Goal: Transaction & Acquisition: Purchase product/service

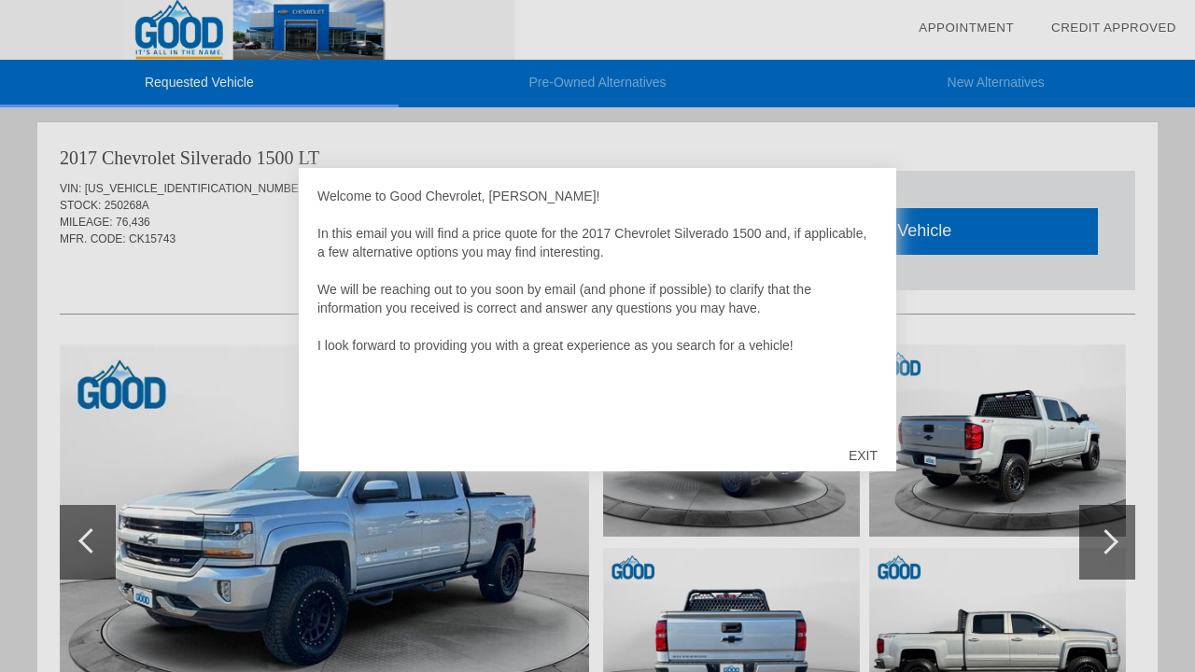
click at [863, 452] on div "EXIT" at bounding box center [863, 456] width 66 height 56
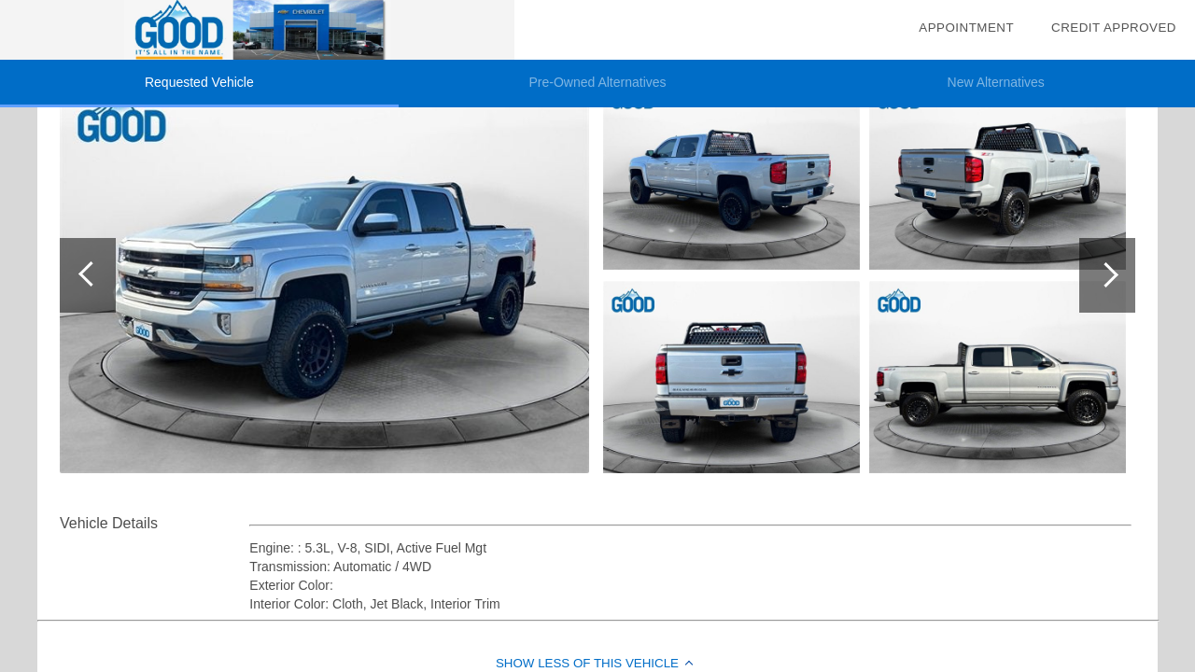
scroll to position [278, 0]
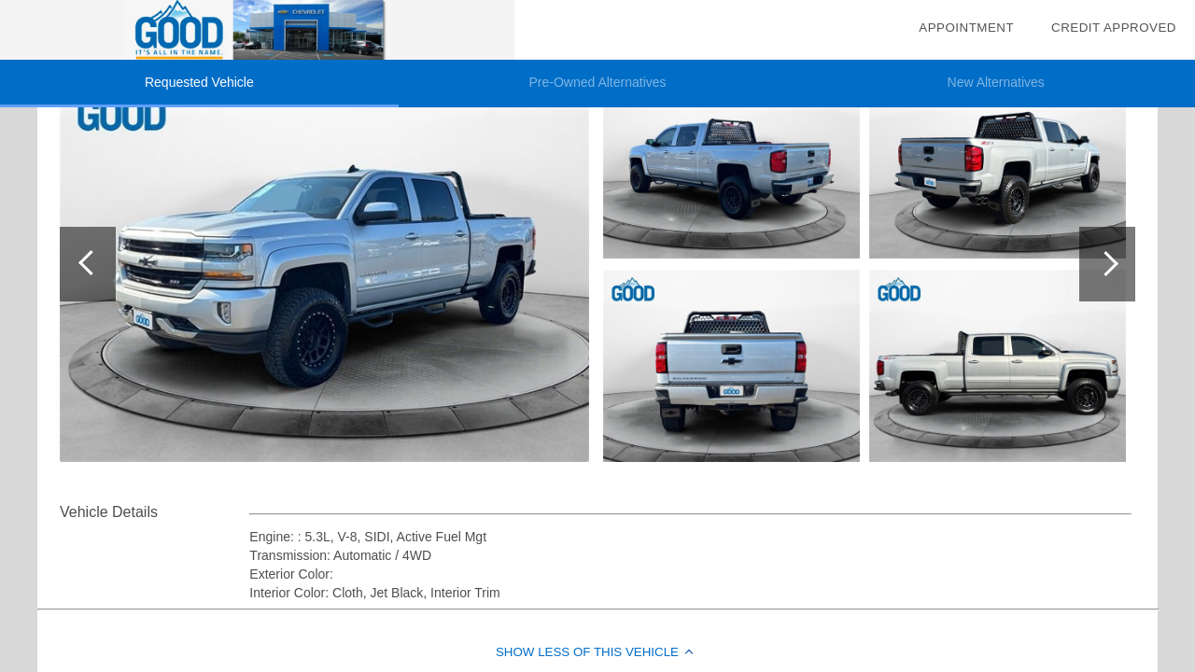
click at [1102, 270] on div at bounding box center [1105, 263] width 25 height 25
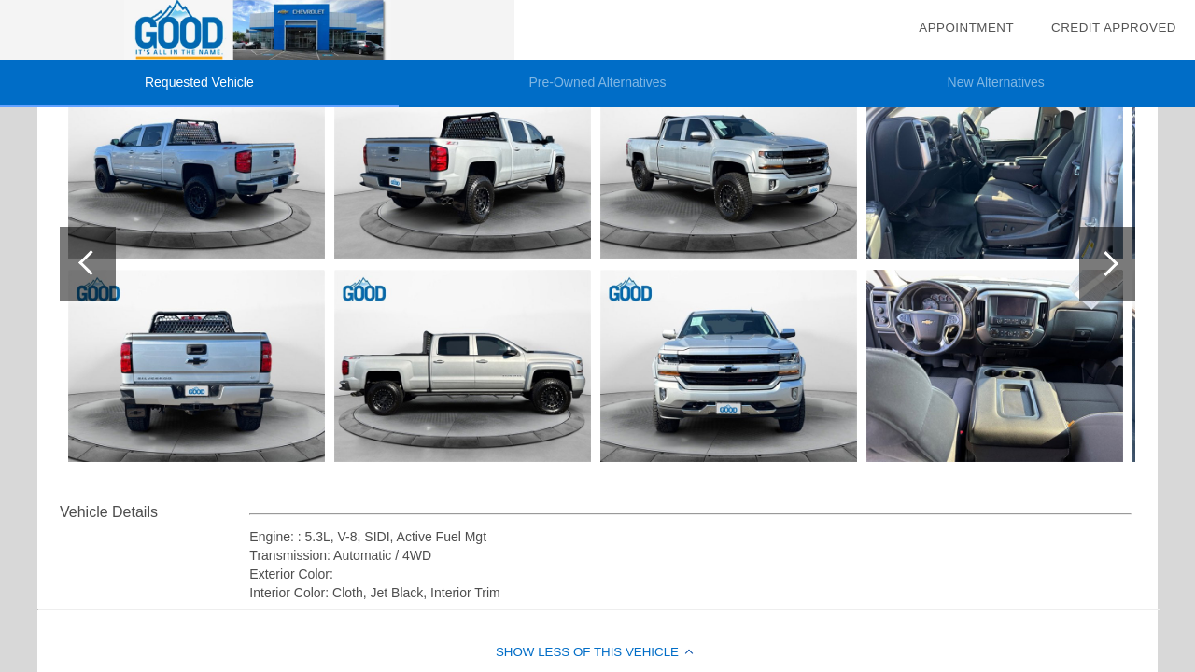
click at [1103, 269] on div at bounding box center [1105, 263] width 25 height 25
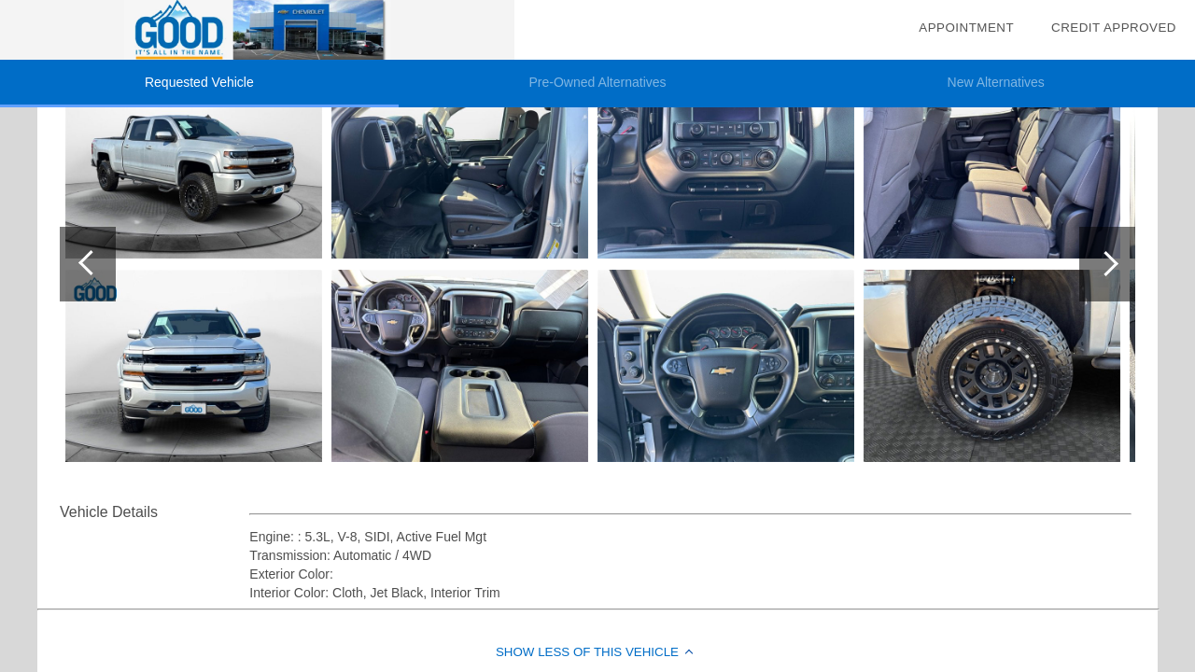
click at [1103, 269] on div at bounding box center [1105, 263] width 25 height 25
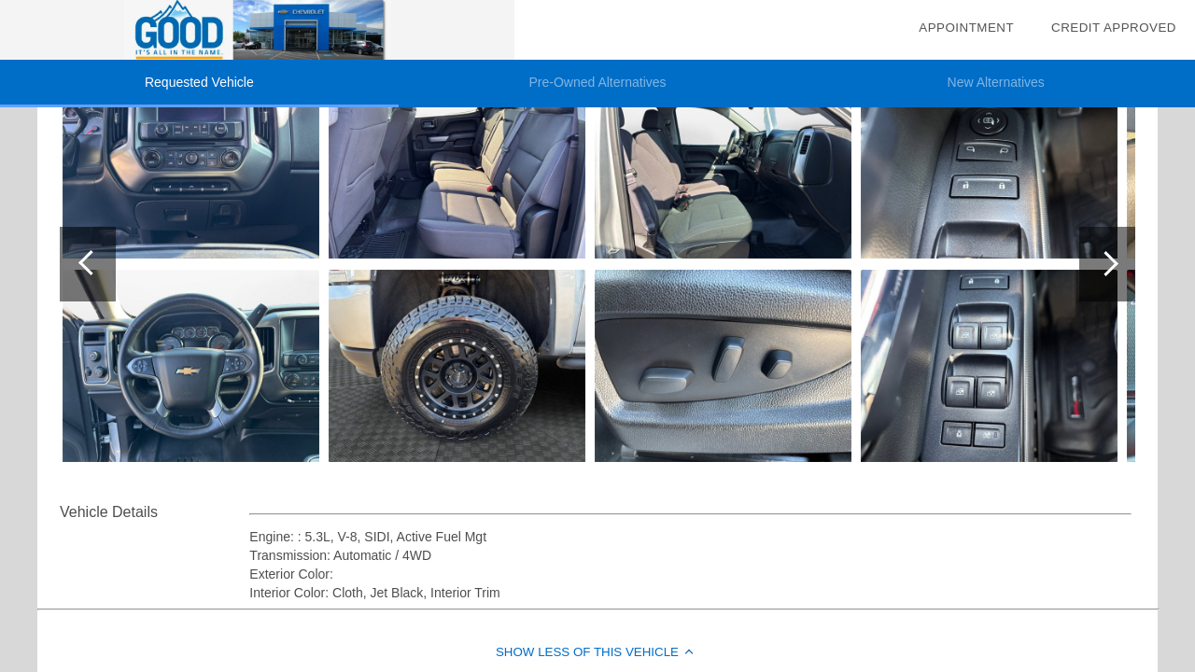
click at [1103, 269] on div at bounding box center [1105, 263] width 25 height 25
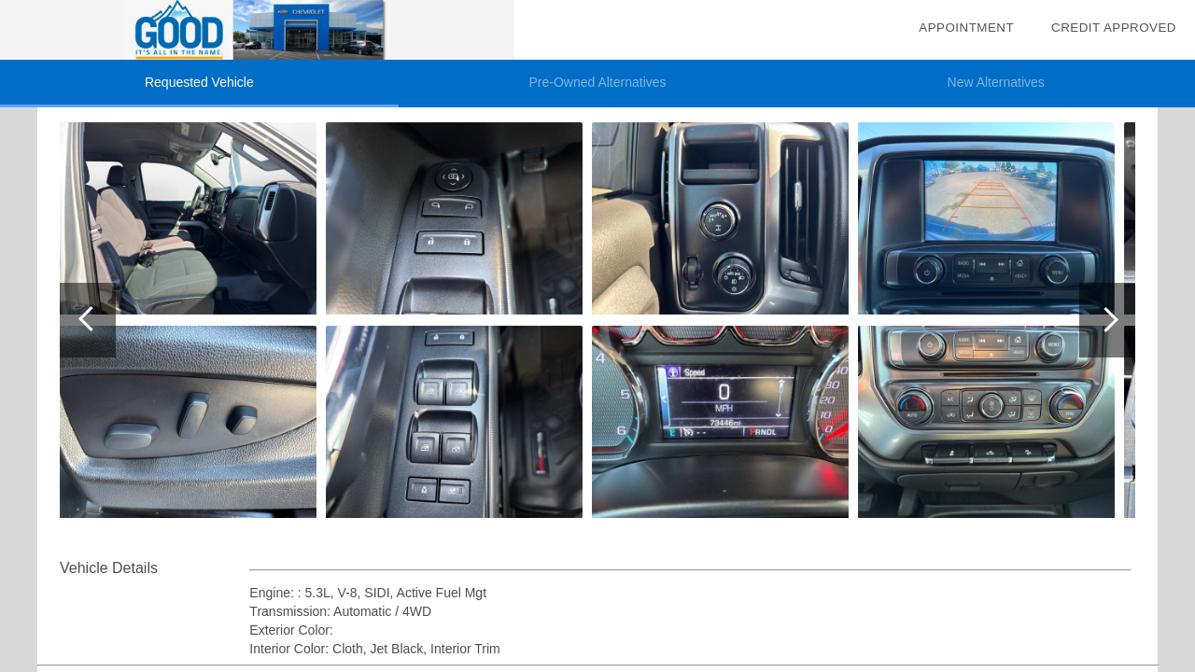
scroll to position [218, 0]
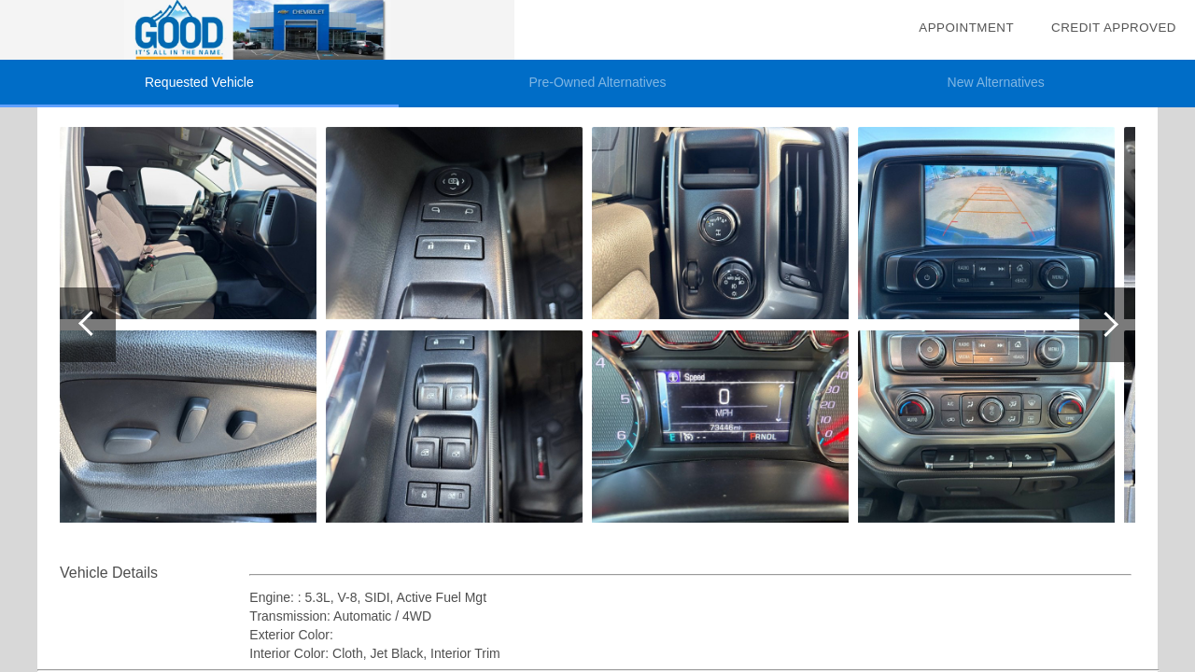
click at [1119, 322] on div at bounding box center [1107, 325] width 56 height 75
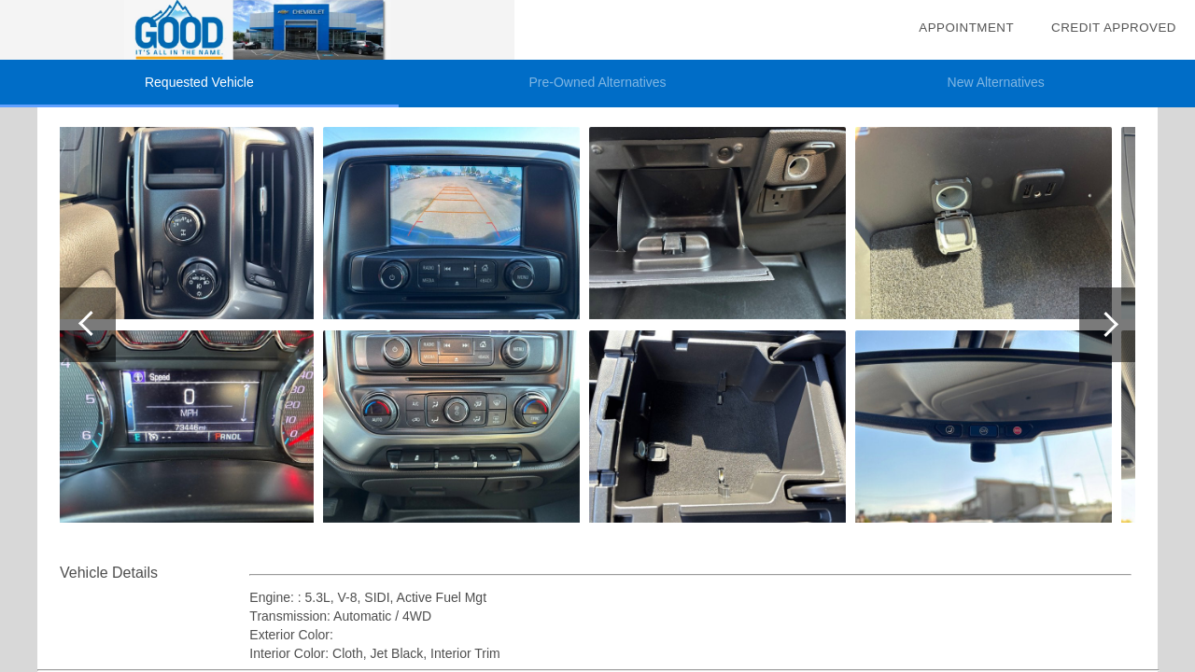
click at [1119, 322] on div at bounding box center [1107, 325] width 56 height 75
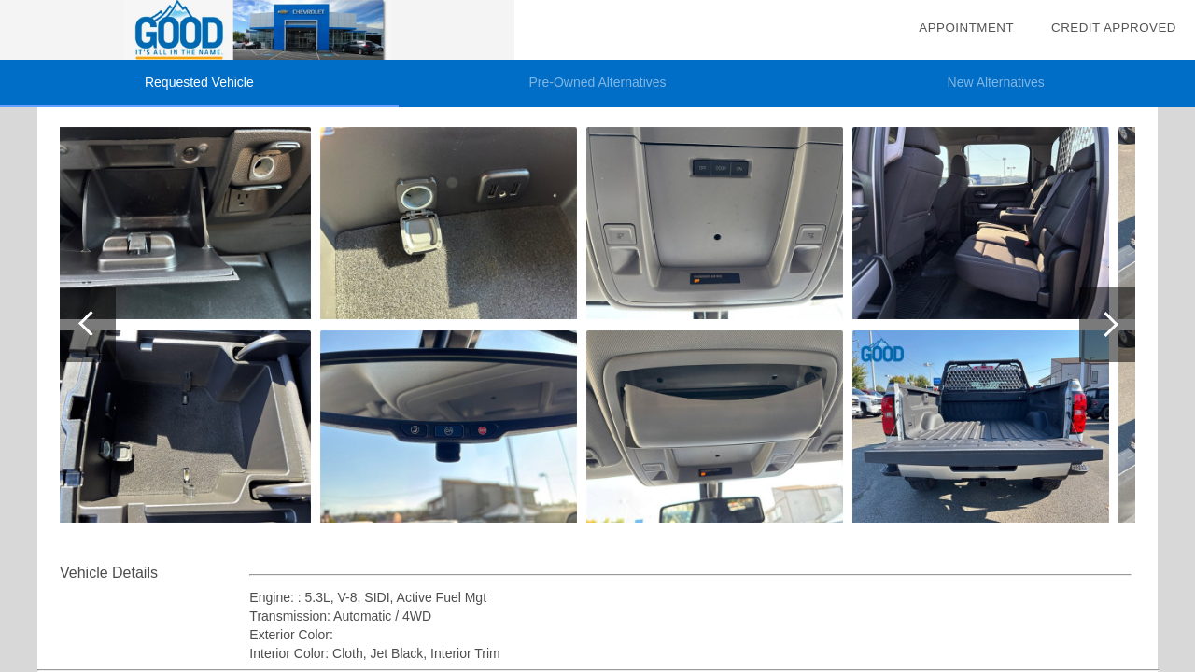
click at [1118, 323] on div at bounding box center [1107, 325] width 56 height 75
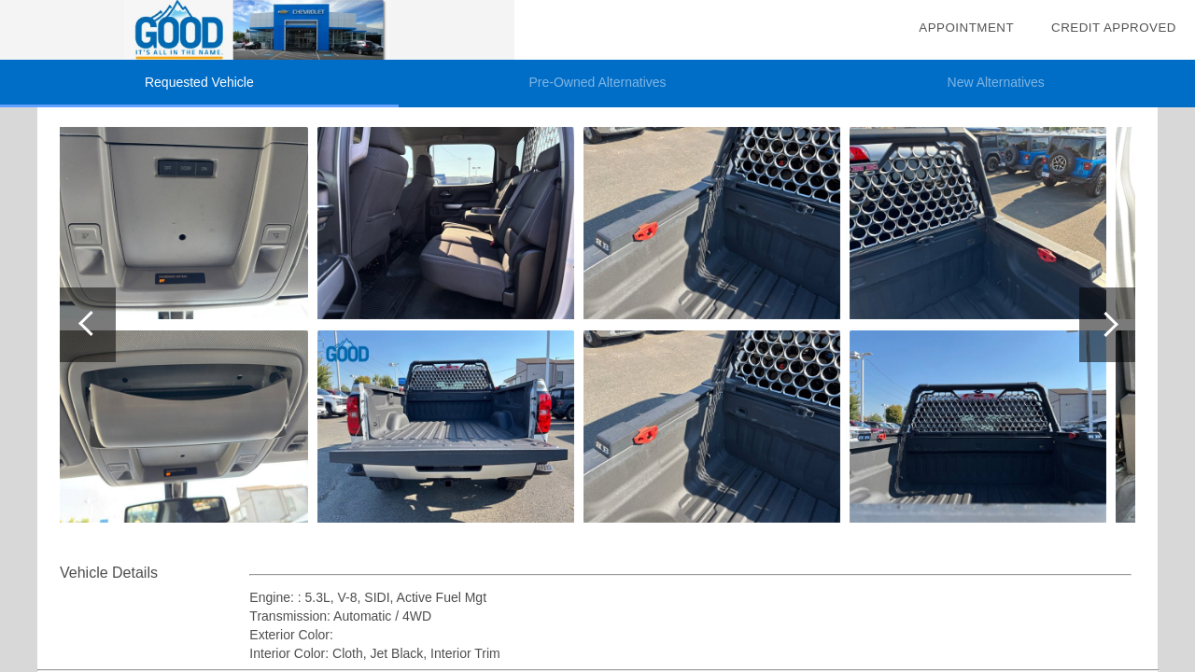
click at [1118, 323] on div at bounding box center [1107, 325] width 56 height 75
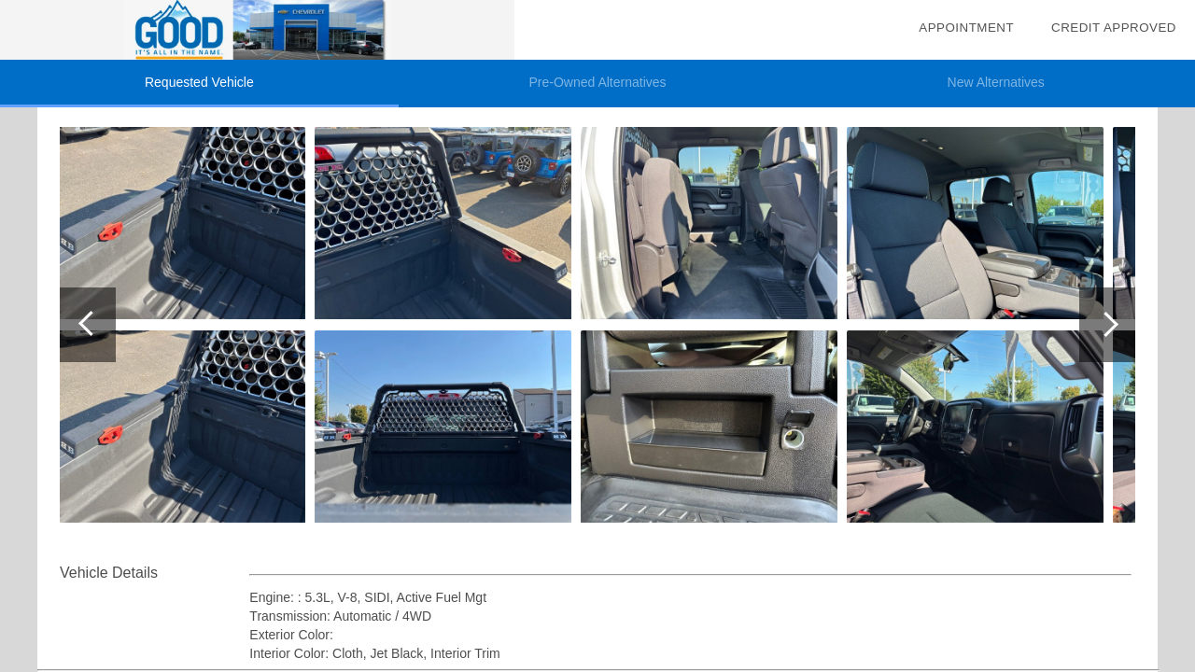
click at [1118, 323] on div at bounding box center [1107, 325] width 56 height 75
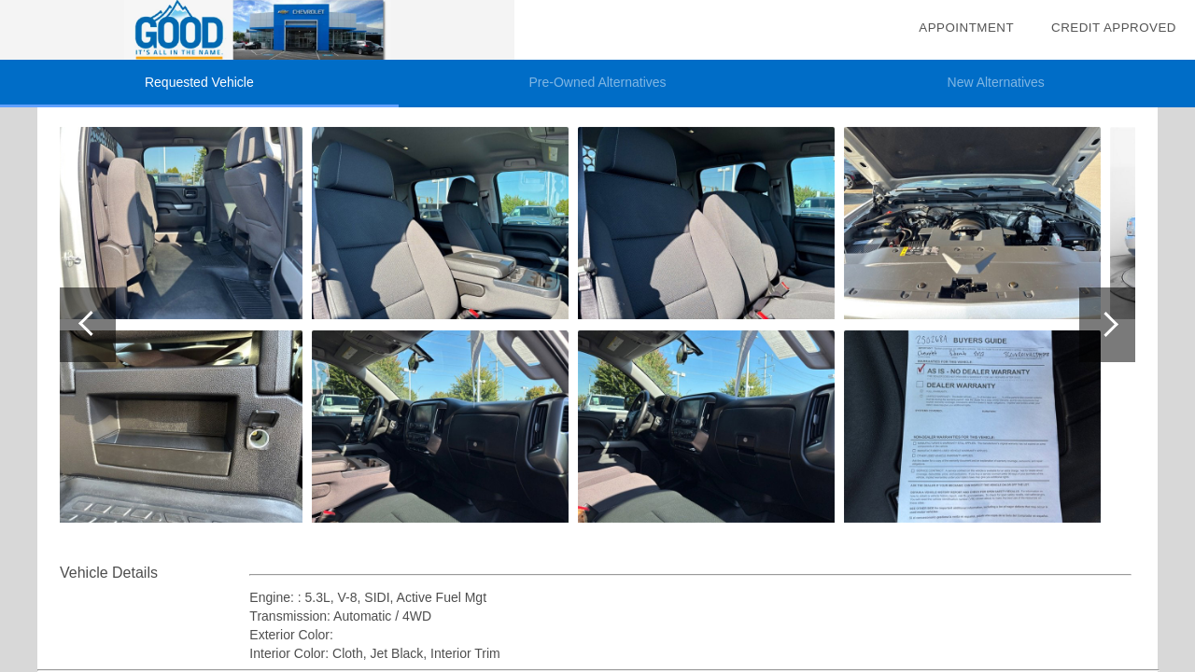
click at [1118, 323] on div at bounding box center [1107, 325] width 56 height 75
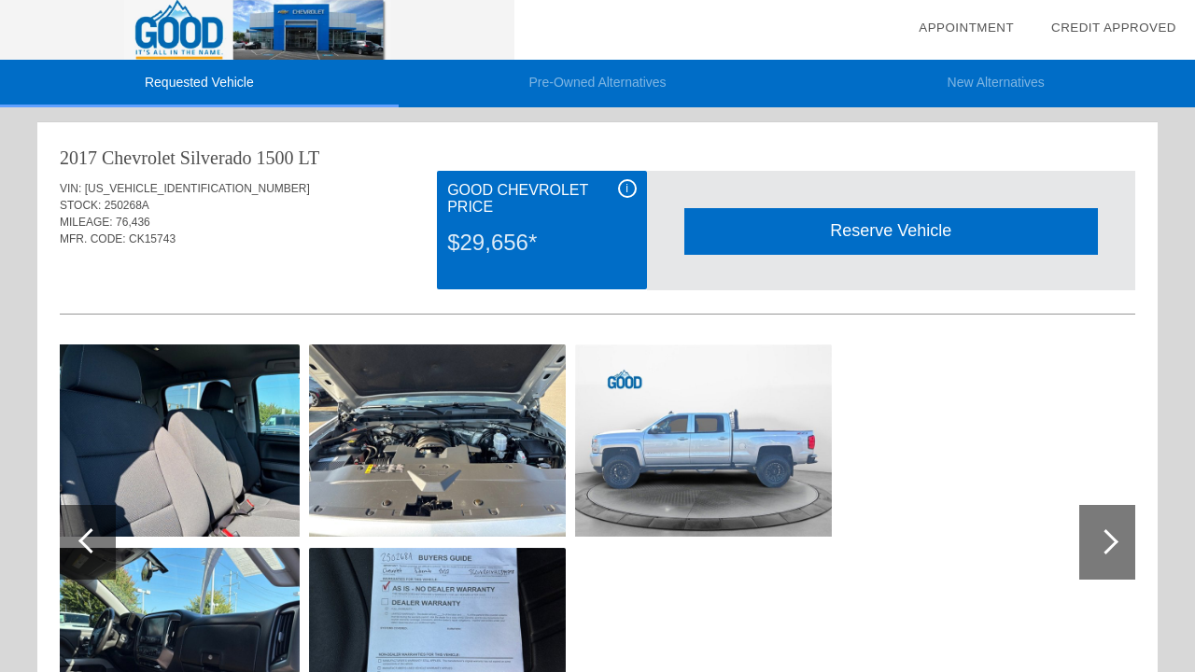
scroll to position [0, 0]
click at [608, 89] on li "Pre-Owned Alternatives" at bounding box center [598, 84] width 399 height 48
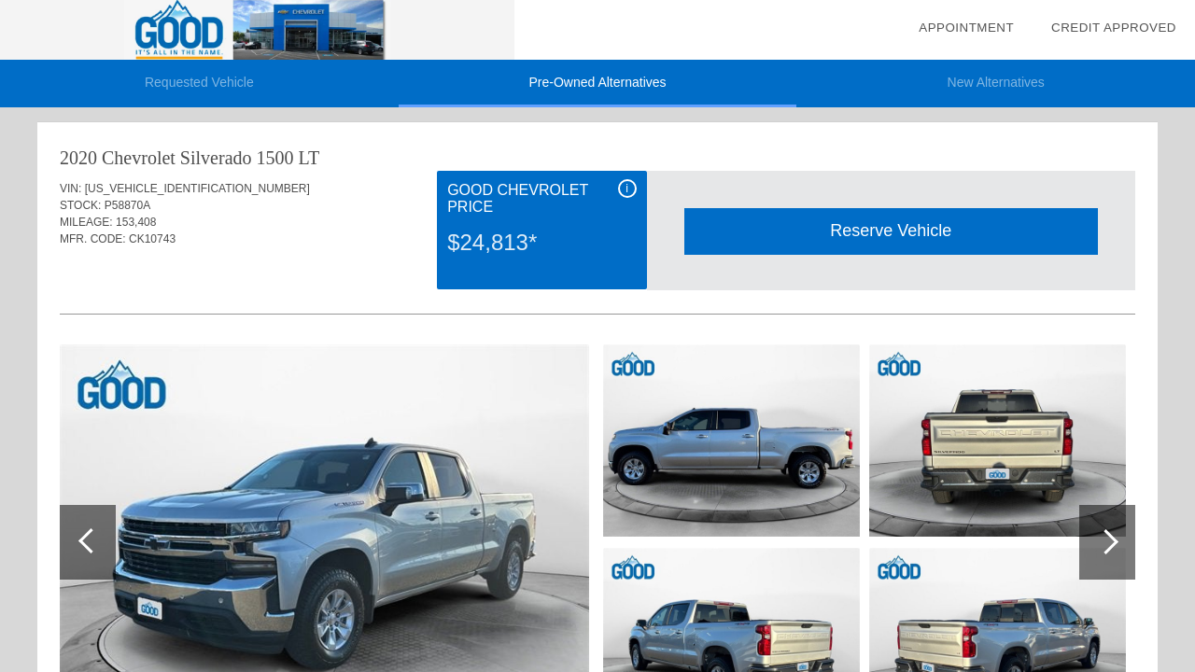
click at [246, 69] on li "Requested Vehicle" at bounding box center [199, 84] width 399 height 48
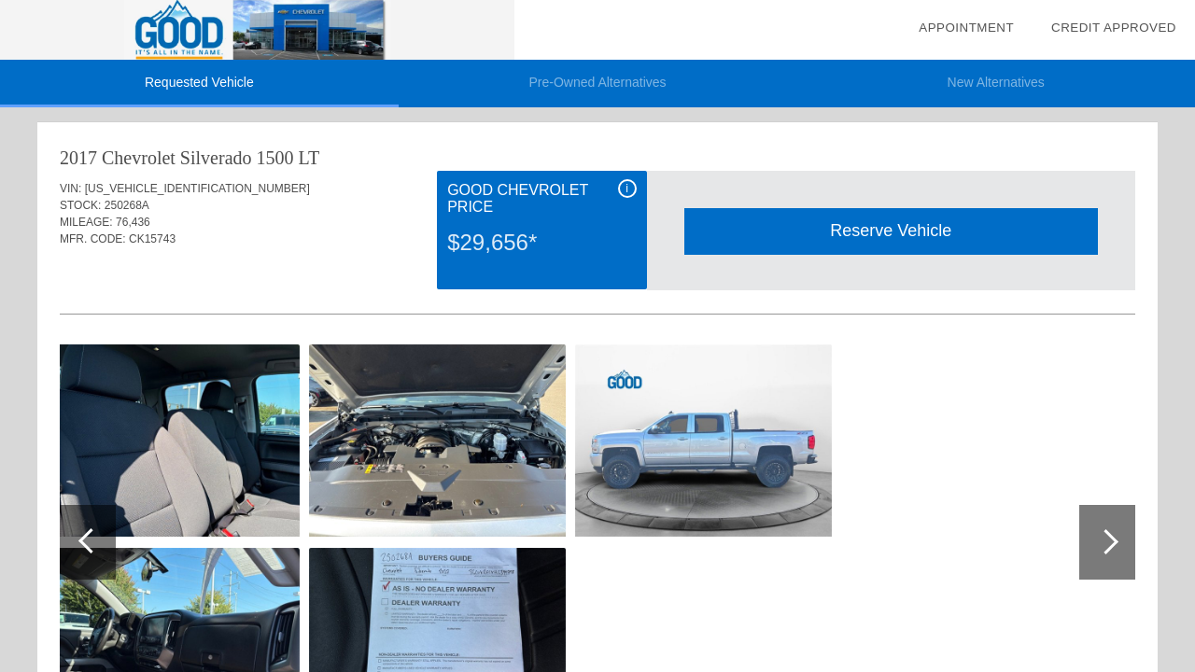
click at [1107, 28] on link "Credit Approved" at bounding box center [1113, 28] width 125 height 14
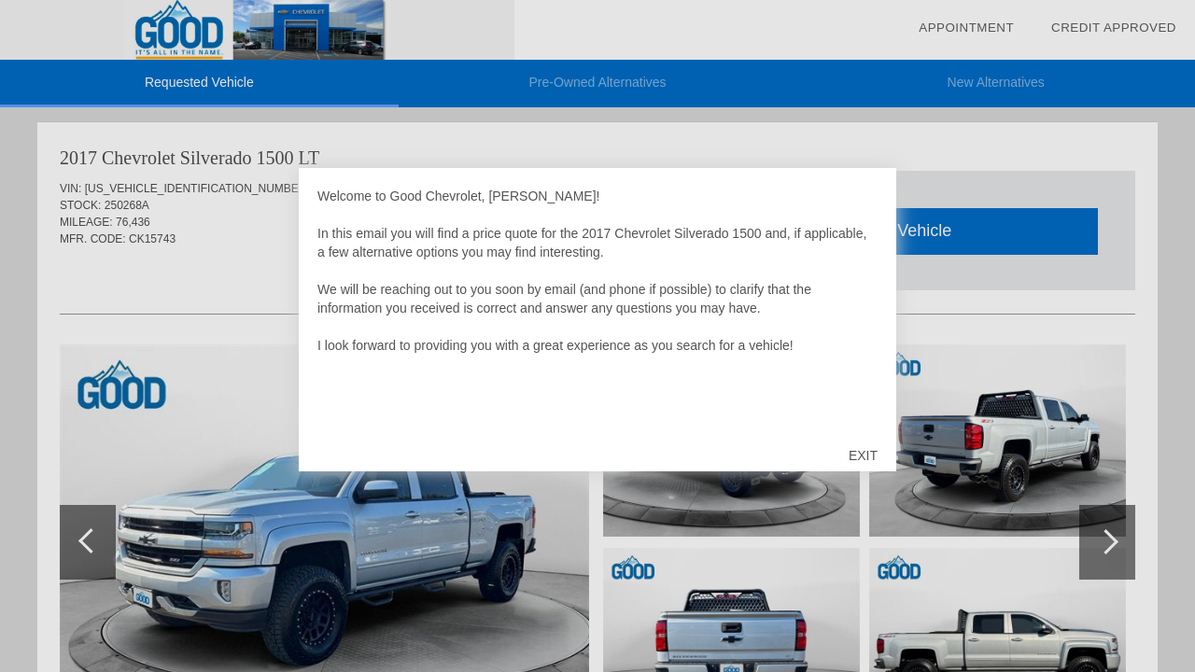
click at [859, 461] on div "EXIT" at bounding box center [863, 456] width 66 height 56
